Goal: Find contact information: Find contact information

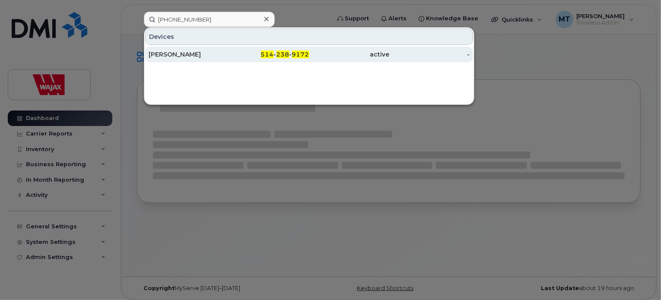
type input "[PHONE_NUMBER]"
click at [218, 54] on div "[PERSON_NAME]" at bounding box center [189, 54] width 80 height 9
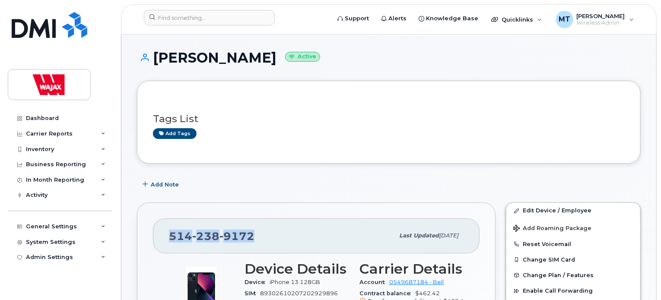
drag, startPoint x: 271, startPoint y: 235, endPoint x: 156, endPoint y: 235, distance: 114.6
click at [156, 235] on div "[PHONE_NUMBER] Last updated [DATE]" at bounding box center [316, 236] width 327 height 35
copy span "[PHONE_NUMBER]"
